Goal: Navigation & Orientation: Find specific page/section

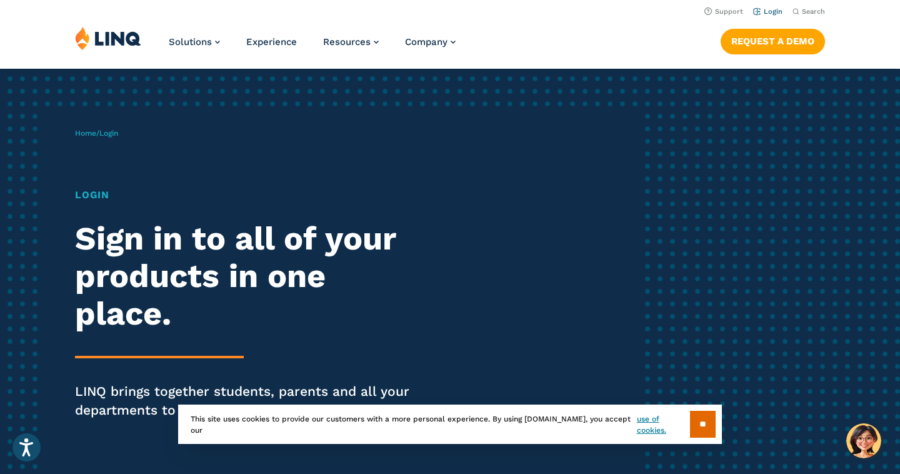
click at [757, 11] on link "Login" at bounding box center [767, 11] width 29 height 8
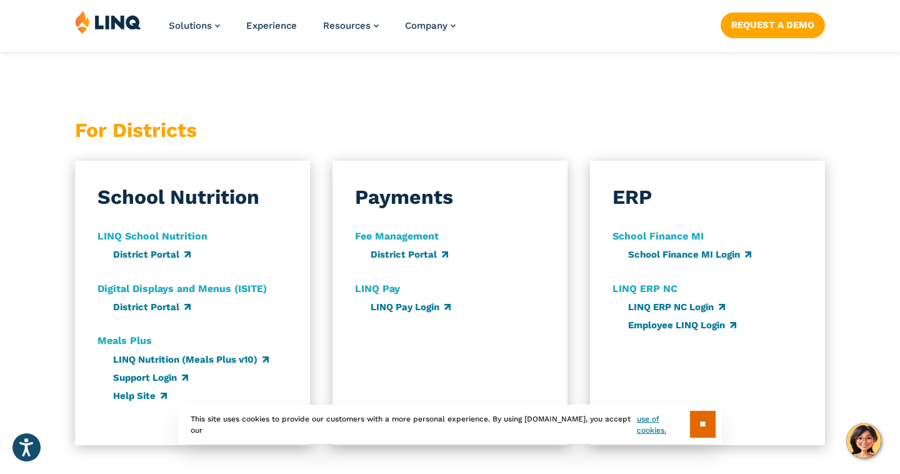
scroll to position [679, 0]
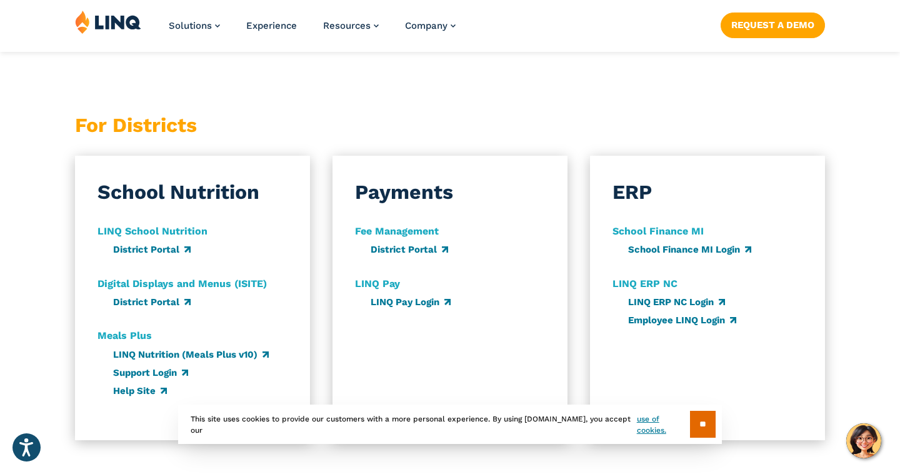
click at [151, 224] on p "LINQ School Nutrition" at bounding box center [152, 231] width 110 height 15
click at [159, 247] on link "District Portal" at bounding box center [151, 249] width 77 height 11
